Goal: Transaction & Acquisition: Purchase product/service

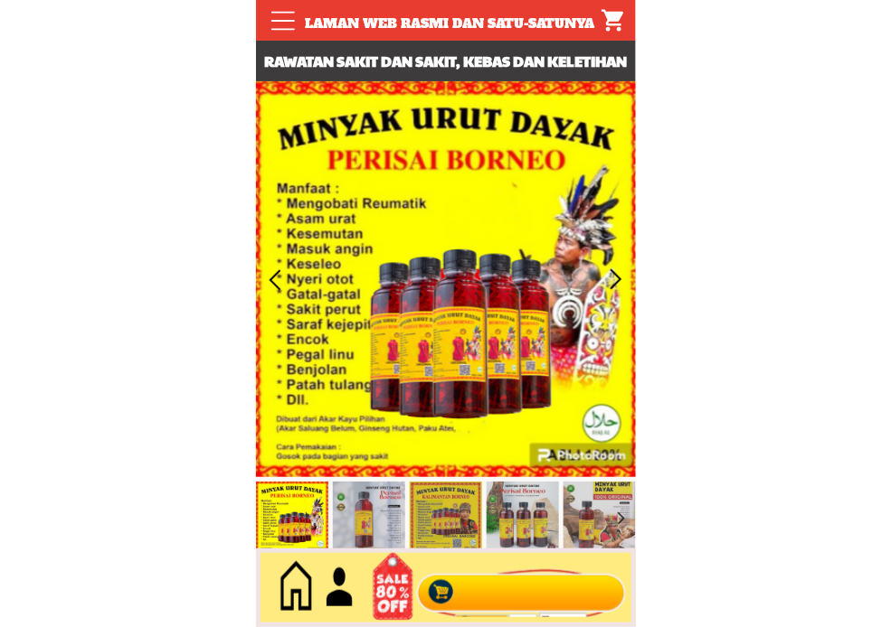
type input "[PERSON_NAME]"
type input "0196184628"
click at [526, 607] on div at bounding box center [520, 589] width 219 height 60
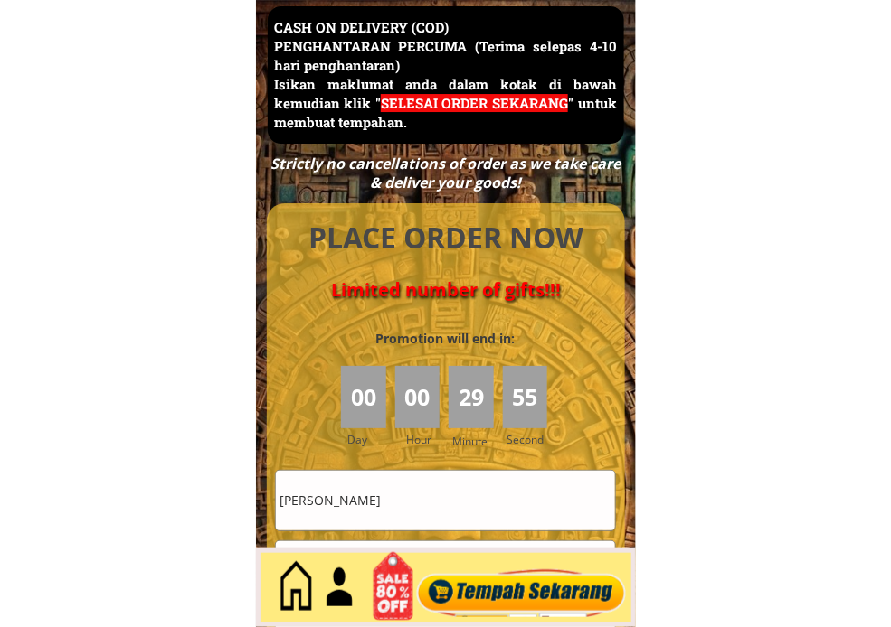
scroll to position [8247, 0]
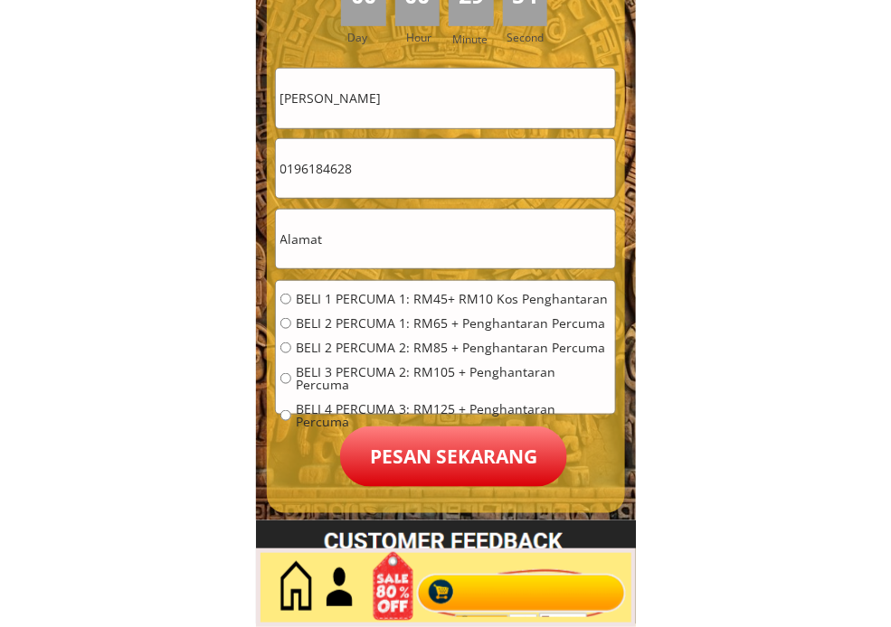
click at [458, 101] on input "[PERSON_NAME]" at bounding box center [445, 98] width 339 height 59
paste input "[STREET_ADDRESS] 1:, 68100 01122724004 [GEOGRAPHIC_DATA] [GEOGRAPHIC_DATA]"
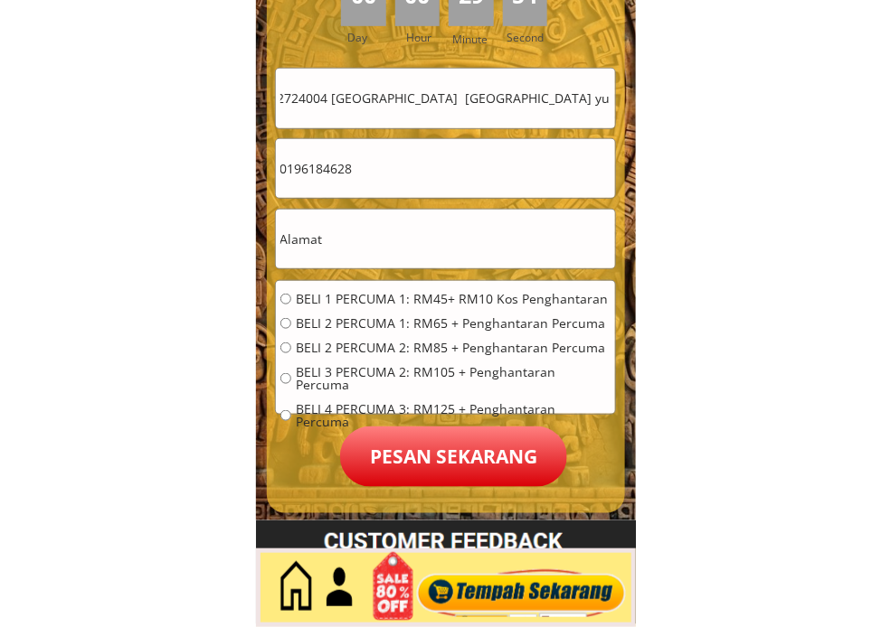
type input "Nno 3.,[STREET_ADDRESS] 1:, 68100 01122724004 [GEOGRAPHIC_DATA] [GEOGRAPHIC_DAT…"
click at [367, 246] on input "text" at bounding box center [445, 239] width 339 height 59
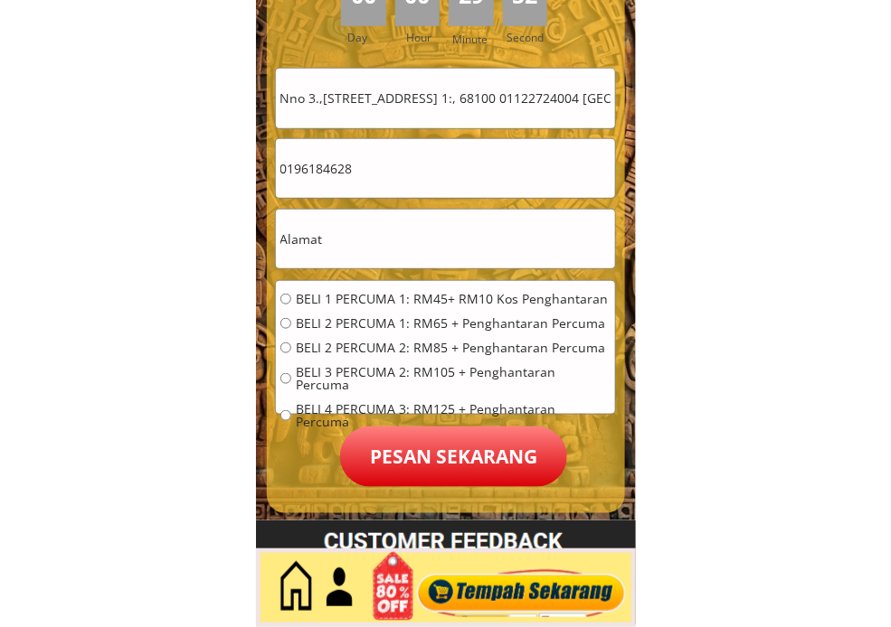
paste input "Nno 3.,[STREET_ADDRESS] 1:, 68100 01122724004 [GEOGRAPHIC_DATA] [GEOGRAPHIC_DAT…"
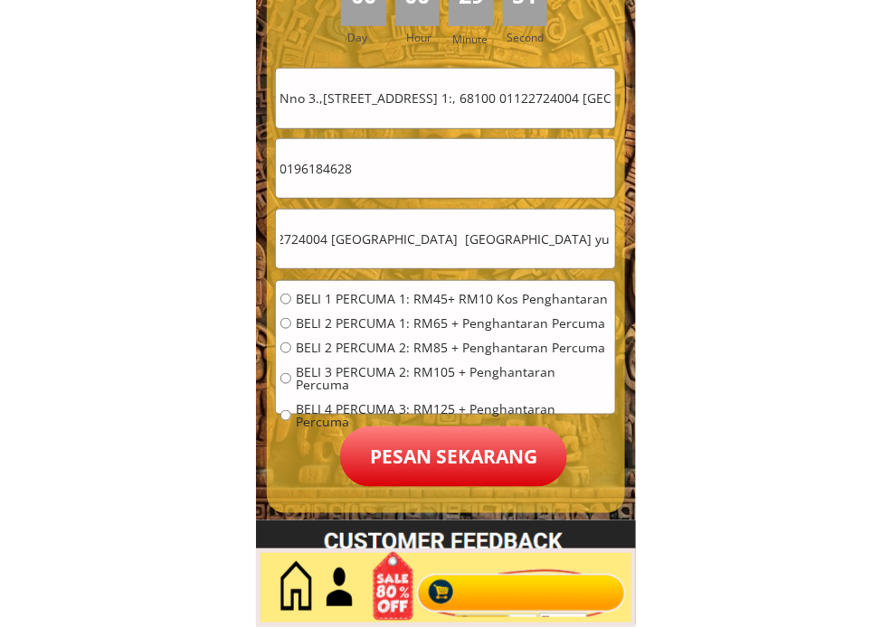
type input "Nno 3.,[STREET_ADDRESS] 1:, 68100 01122724004 [GEOGRAPHIC_DATA] [GEOGRAPHIC_DAT…"
click at [455, 228] on input "Nno 3.,[STREET_ADDRESS] 1:, 68100 01122724004 [GEOGRAPHIC_DATA] [GEOGRAPHIC_DAT…" at bounding box center [445, 239] width 339 height 59
click at [458, 178] on input "0196184628" at bounding box center [445, 168] width 339 height 59
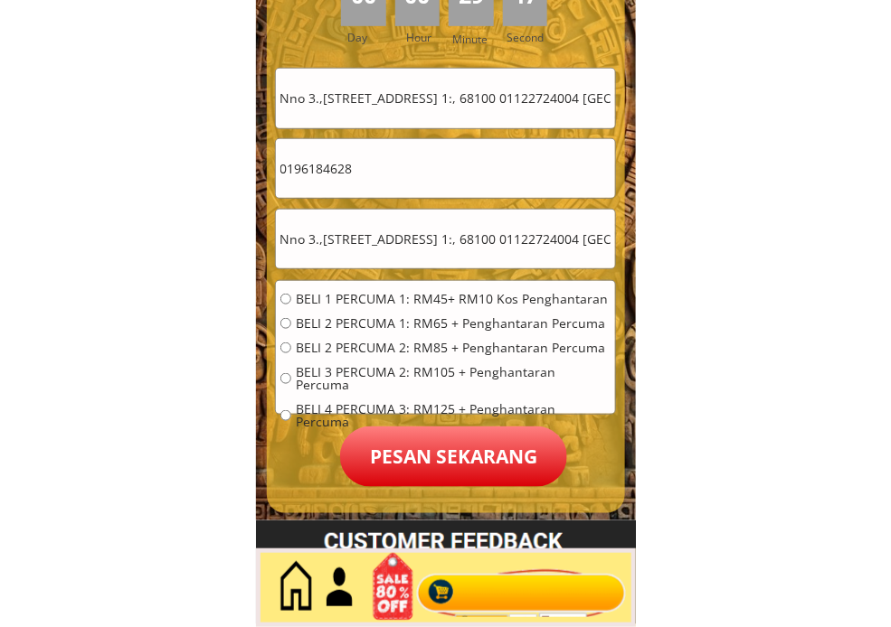
click at [458, 178] on input "0196184628" at bounding box center [445, 168] width 339 height 59
paste input "6011 2272404"
click at [315, 163] on input "6011 2272404" at bounding box center [445, 168] width 339 height 59
type input "60112272404"
click at [413, 92] on input "Nno 3.,[STREET_ADDRESS] 1:, 68100 01122724004 [GEOGRAPHIC_DATA] [GEOGRAPHIC_DAT…" at bounding box center [445, 98] width 339 height 59
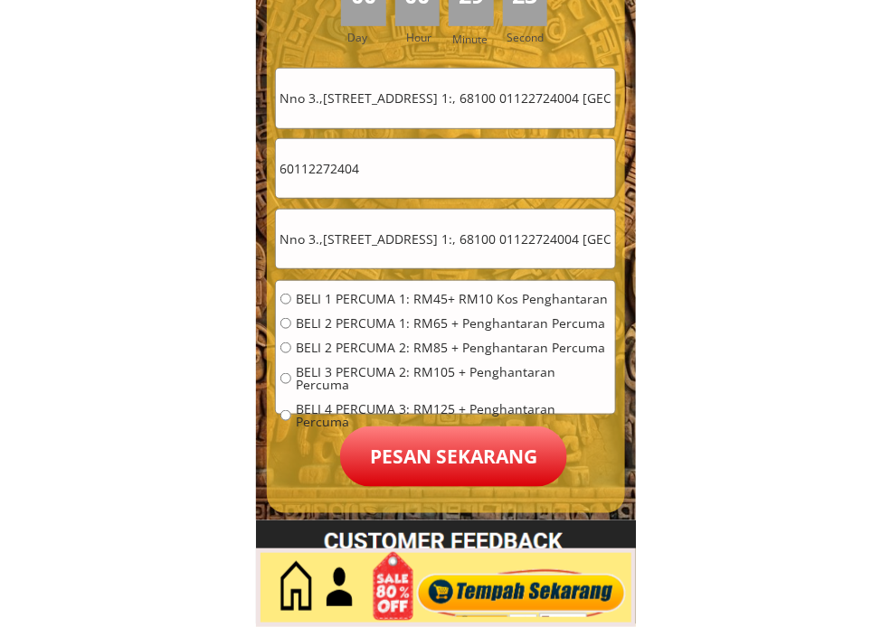
click at [413, 92] on input "Nno 3.,[STREET_ADDRESS] 1:, 68100 01122724004 [GEOGRAPHIC_DATA] [GEOGRAPHIC_DAT…" at bounding box center [445, 98] width 339 height 59
paste input "RAZALHA"
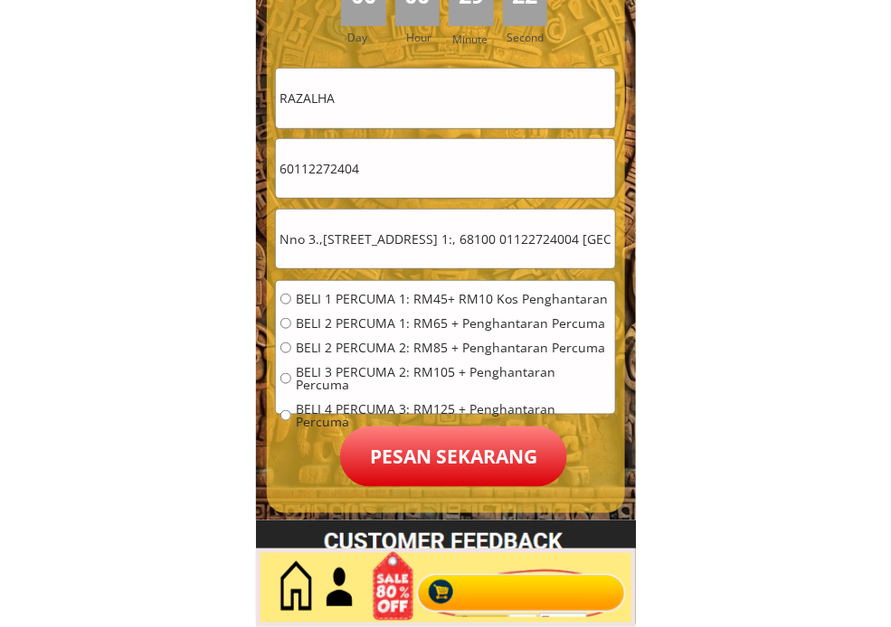
type input "RAZALHA"
click at [373, 327] on span "BELI 2 PERCUMA 1: RM65 + Penghantaran Percuma" at bounding box center [453, 323] width 315 height 13
radio input "true"
click at [473, 464] on p "Pesan sekarang" at bounding box center [453, 457] width 227 height 61
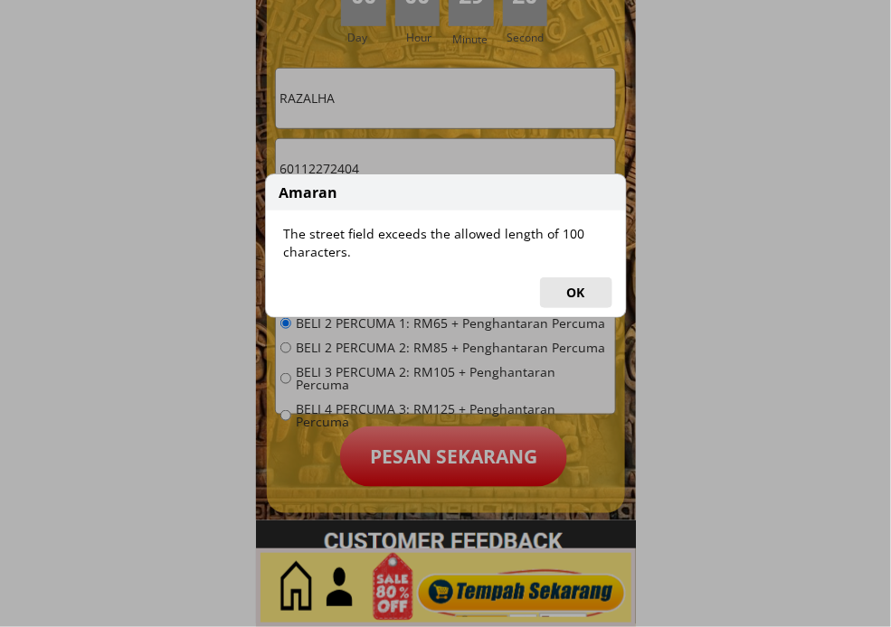
click at [583, 287] on button "OK" at bounding box center [576, 293] width 72 height 31
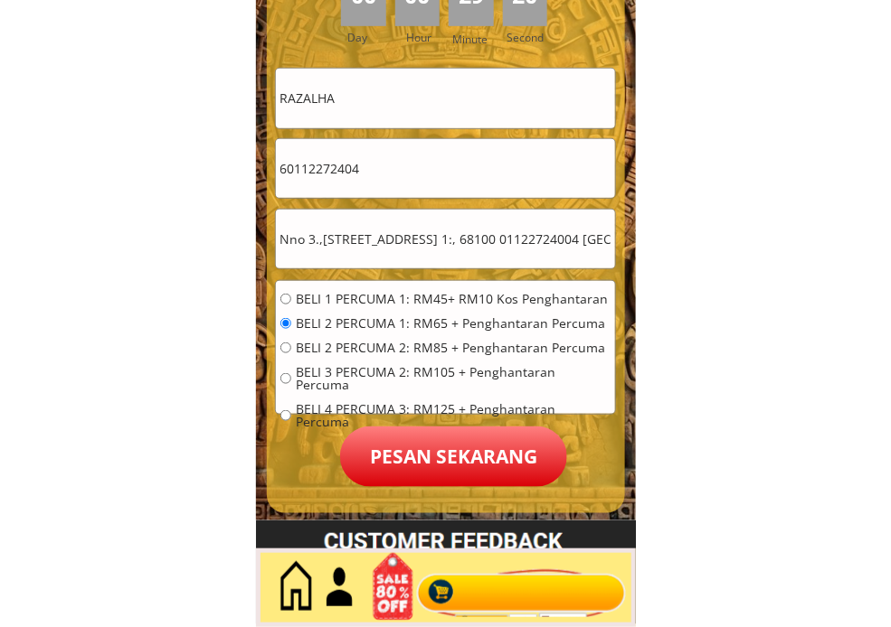
click at [452, 240] on input "Nno 3.,[STREET_ADDRESS] 1:, 68100 01122724004 [GEOGRAPHIC_DATA] [GEOGRAPHIC_DAT…" at bounding box center [445, 239] width 339 height 59
drag, startPoint x: 471, startPoint y: 235, endPoint x: 730, endPoint y: 241, distance: 258.6
click at [523, 238] on input "Nno 3.,[STREET_ADDRESS] 1:, 68100 01122724004 [GEOGRAPHIC_DATA] [GEOGRAPHIC_DAT…" at bounding box center [445, 239] width 339 height 59
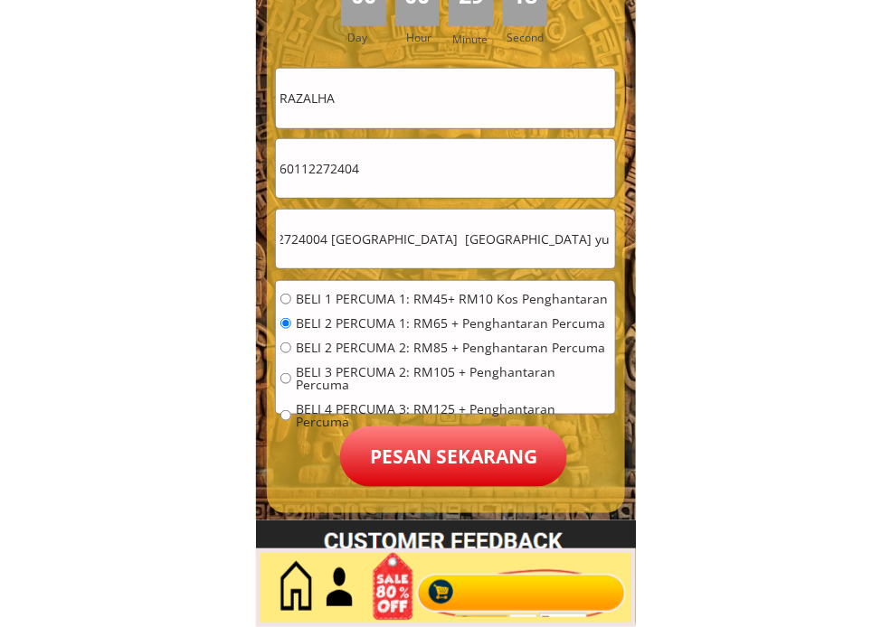
click at [524, 245] on input "Nno 3.,[STREET_ADDRESS] 1:, 68100 01122724004 [GEOGRAPHIC_DATA] [GEOGRAPHIC_DAT…" at bounding box center [445, 239] width 339 height 59
click at [486, 245] on input "Nno 3.,[STREET_ADDRESS] 1:, 68100 01122724004 [GEOGRAPHIC_DATA] [GEOGRAPHIC_DAT…" at bounding box center [445, 239] width 339 height 59
drag, startPoint x: 468, startPoint y: 241, endPoint x: 715, endPoint y: 242, distance: 246.8
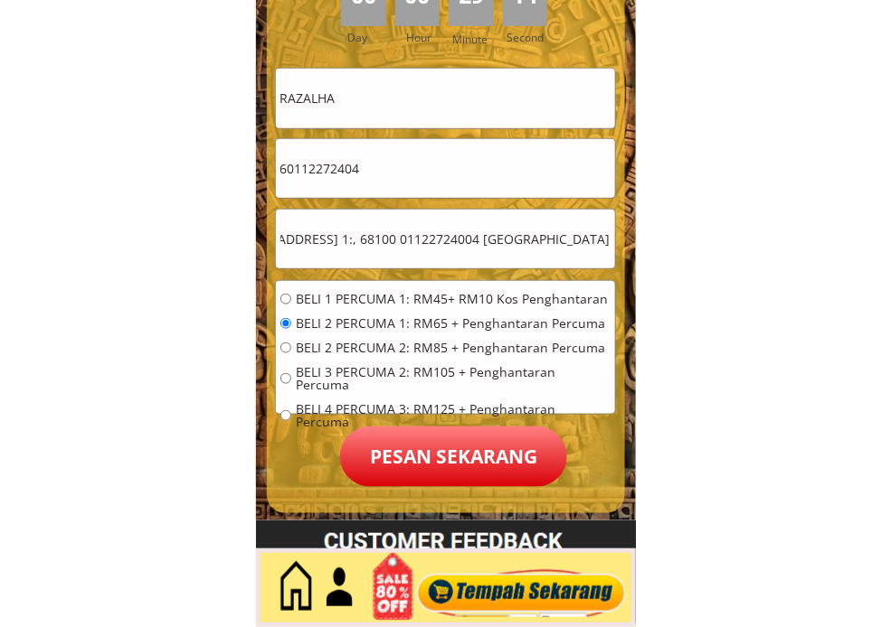
type input "Nno 3.,[STREET_ADDRESS] 1:, 68100 01122724004 [GEOGRAPHIC_DATA]"
click at [436, 461] on p "Pesan sekarang" at bounding box center [453, 457] width 227 height 61
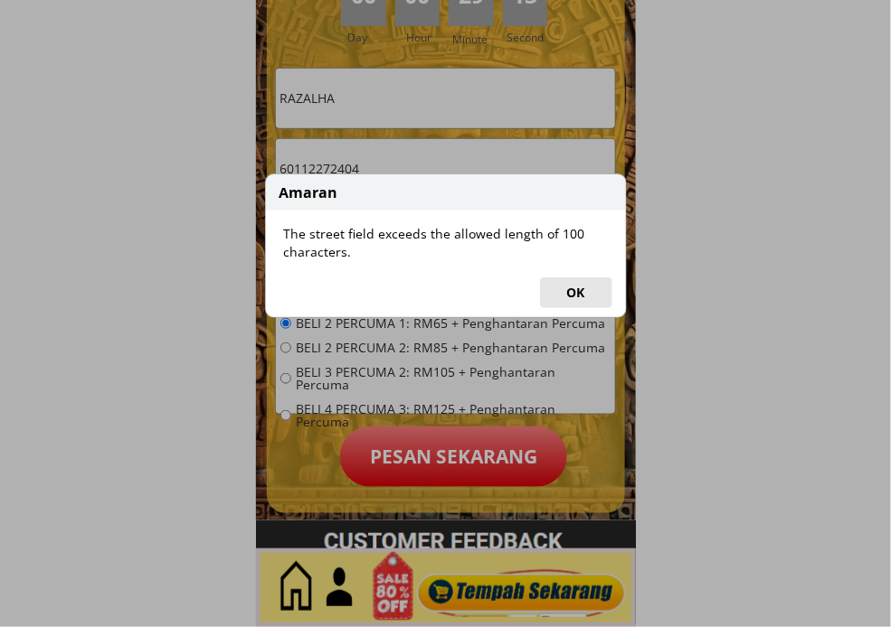
click at [573, 294] on button "OK" at bounding box center [576, 293] width 72 height 31
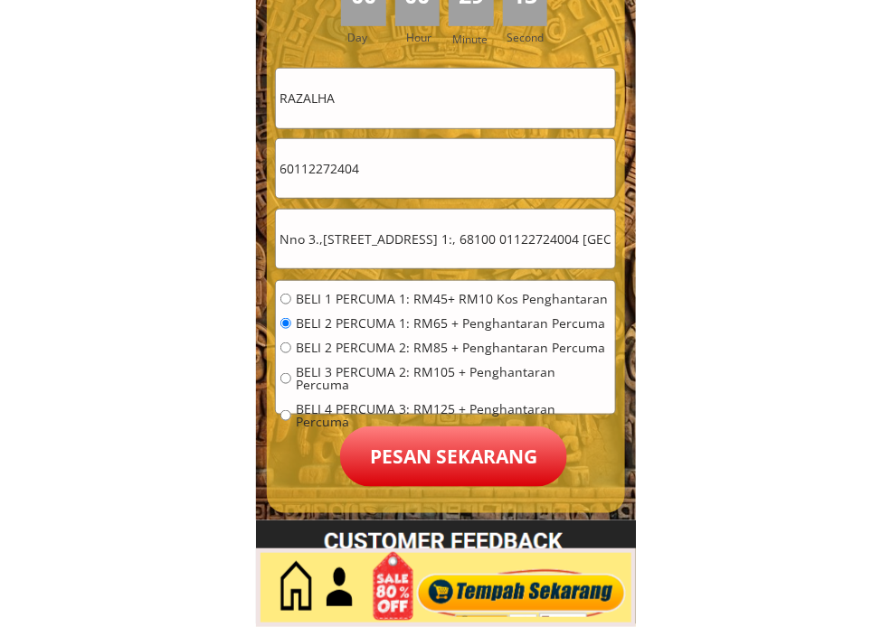
click at [517, 328] on span "BELI 2 PERCUMA 1: RM65 + Penghantaran Percuma" at bounding box center [453, 323] width 315 height 13
click at [410, 342] on span "BELI 2 PERCUMA 2: RM85 + Penghantaran Percuma" at bounding box center [453, 348] width 315 height 13
radio input "true"
drag, startPoint x: 563, startPoint y: 240, endPoint x: 755, endPoint y: 253, distance: 192.2
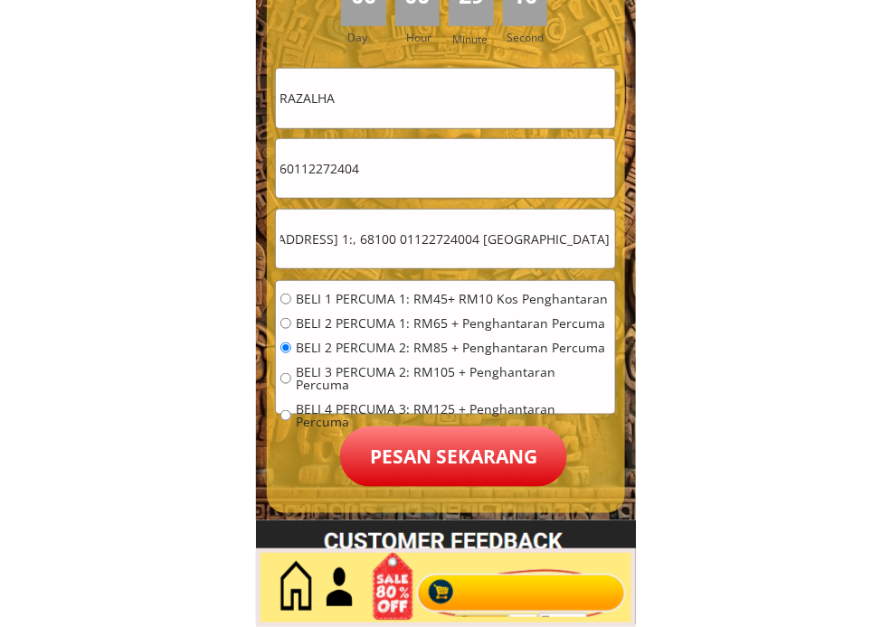
click at [563, 241] on input "Nno 3.,[STREET_ADDRESS] 1:, 68100 01122724004 [GEOGRAPHIC_DATA]" at bounding box center [445, 239] width 339 height 59
drag, startPoint x: 476, startPoint y: 238, endPoint x: 771, endPoint y: 255, distance: 295.3
click at [580, 255] on input "Nno 3.,[STREET_ADDRESS] 1:, 68100 01122724004 [GEOGRAPHIC_DATA]" at bounding box center [445, 239] width 339 height 59
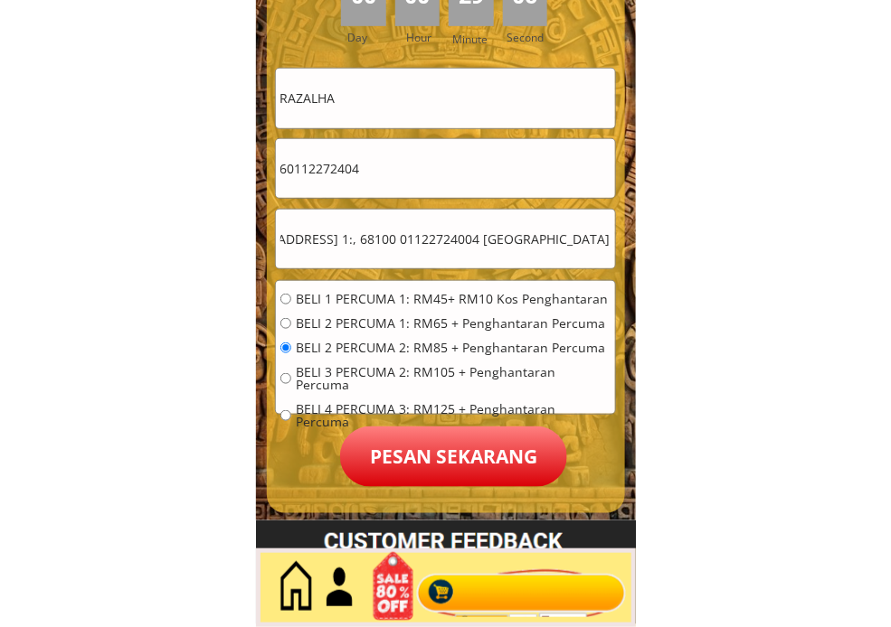
drag, startPoint x: 535, startPoint y: 244, endPoint x: 794, endPoint y: 267, distance: 259.6
type input "Nno 3.,[STREET_ADDRESS] 1:, 68100 01122724004 batu caves, seiangor"
click at [465, 434] on p "Pesan sekarang" at bounding box center [453, 457] width 227 height 61
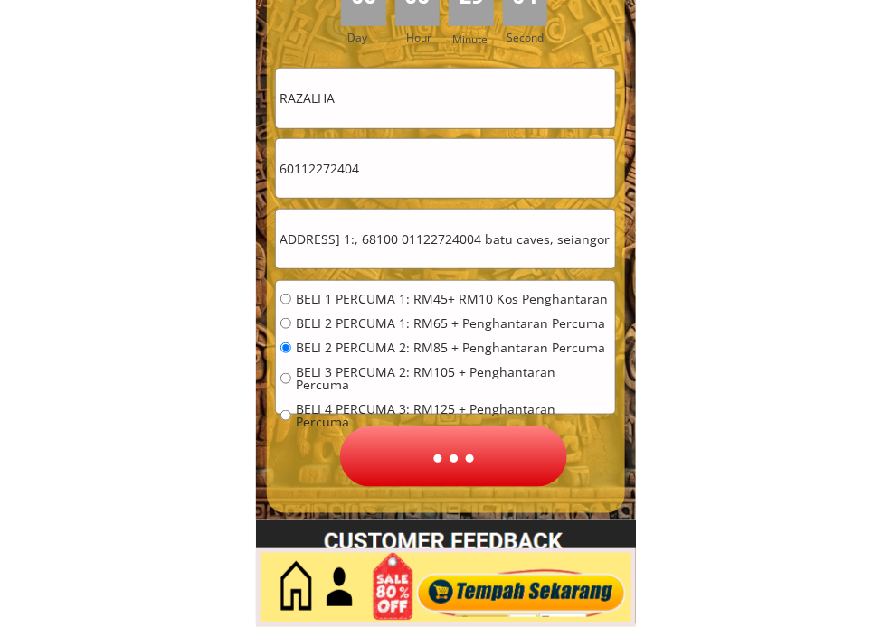
scroll to position [0, 0]
